Goal: Task Accomplishment & Management: Manage account settings

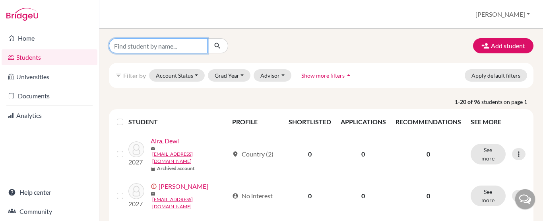
click at [162, 46] on input "Find student by name..." at bounding box center [158, 45] width 99 height 15
type input "[PERSON_NAME]"
click button "submit" at bounding box center [217, 45] width 21 height 15
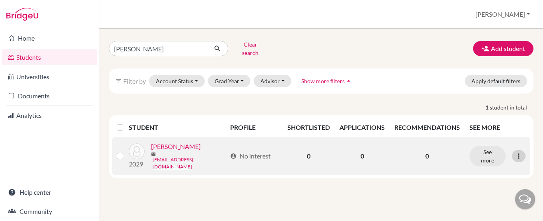
click at [522, 152] on icon at bounding box center [519, 156] width 8 height 8
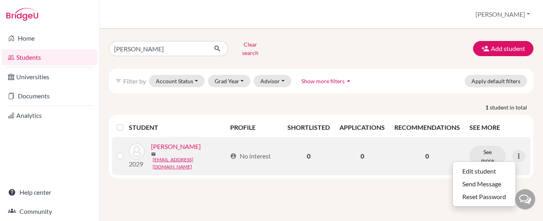
click at [448, 152] on p "0" at bounding box center [428, 156] width 66 height 10
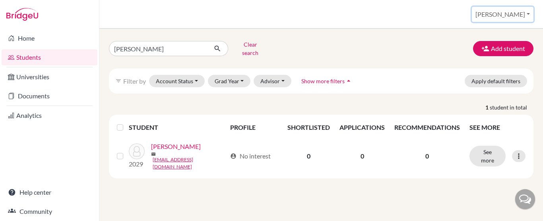
click at [520, 17] on button "[PERSON_NAME]" at bounding box center [503, 14] width 62 height 15
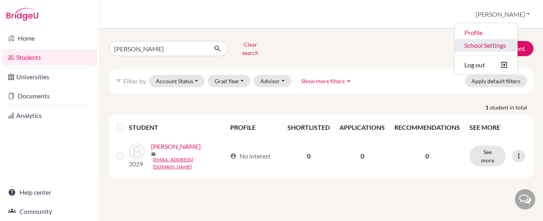
click at [494, 44] on link "School Settings" at bounding box center [486, 45] width 63 height 13
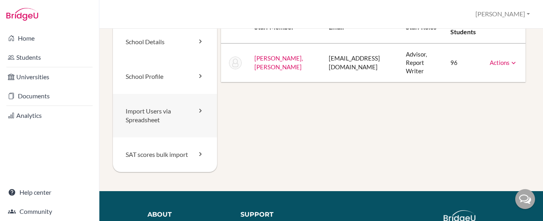
scroll to position [49, 0]
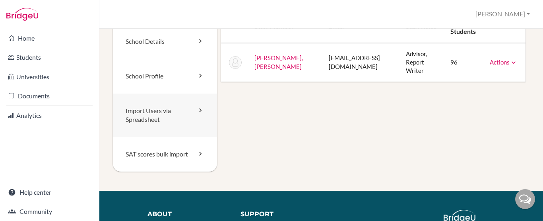
click at [152, 117] on link "Import Users via Spreadsheet" at bounding box center [165, 115] width 104 height 44
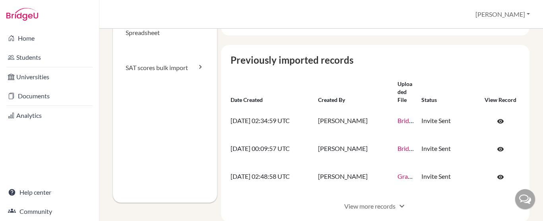
scroll to position [137, 0]
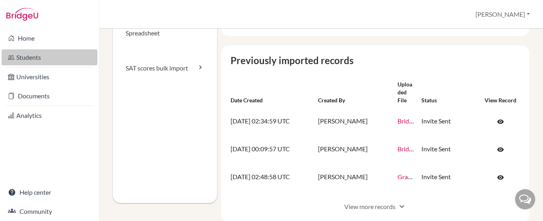
click at [29, 57] on link "Students" at bounding box center [50, 57] width 96 height 16
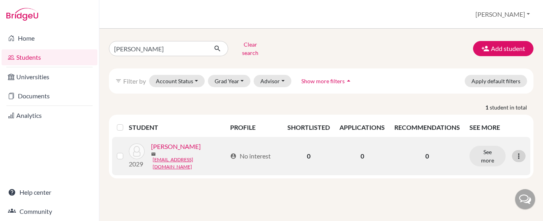
click at [520, 152] on icon at bounding box center [519, 156] width 8 height 8
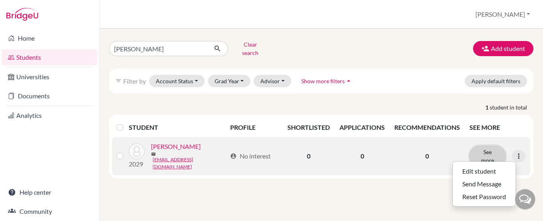
click at [489, 153] on button "See more" at bounding box center [488, 156] width 36 height 21
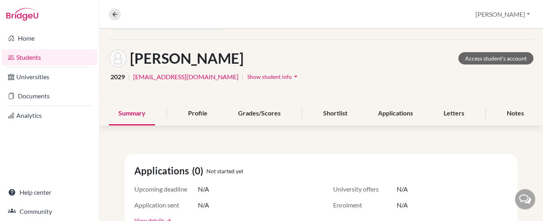
scroll to position [23, 0]
click at [247, 77] on span "Show student info" at bounding box center [269, 77] width 45 height 7
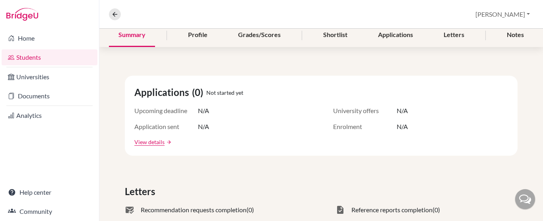
scroll to position [146, 0]
click at [116, 18] on button at bounding box center [115, 14] width 12 height 12
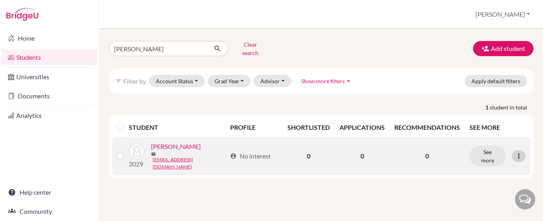
click at [519, 152] on icon at bounding box center [519, 156] width 8 height 8
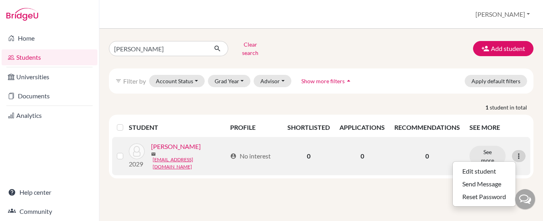
click at [524, 150] on div at bounding box center [519, 156] width 14 height 12
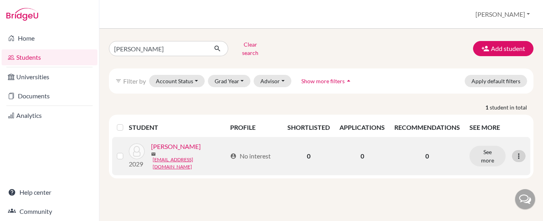
click at [524, 150] on div at bounding box center [519, 156] width 14 height 12
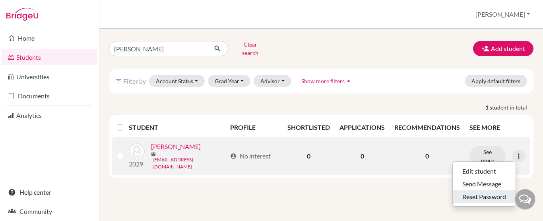
click at [476, 195] on button "Reset Password" at bounding box center [484, 196] width 63 height 13
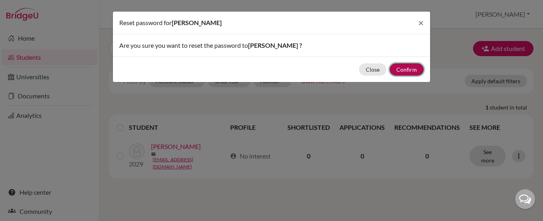
click at [404, 67] on button "Confirm" at bounding box center [407, 69] width 34 height 12
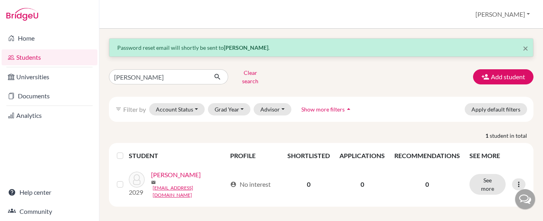
click at [362, 121] on div "× Password reset email will shortly be sent to alana ar-rosyid . alana Clear se…" at bounding box center [321, 122] width 425 height 168
